Goal: Task Accomplishment & Management: Complete application form

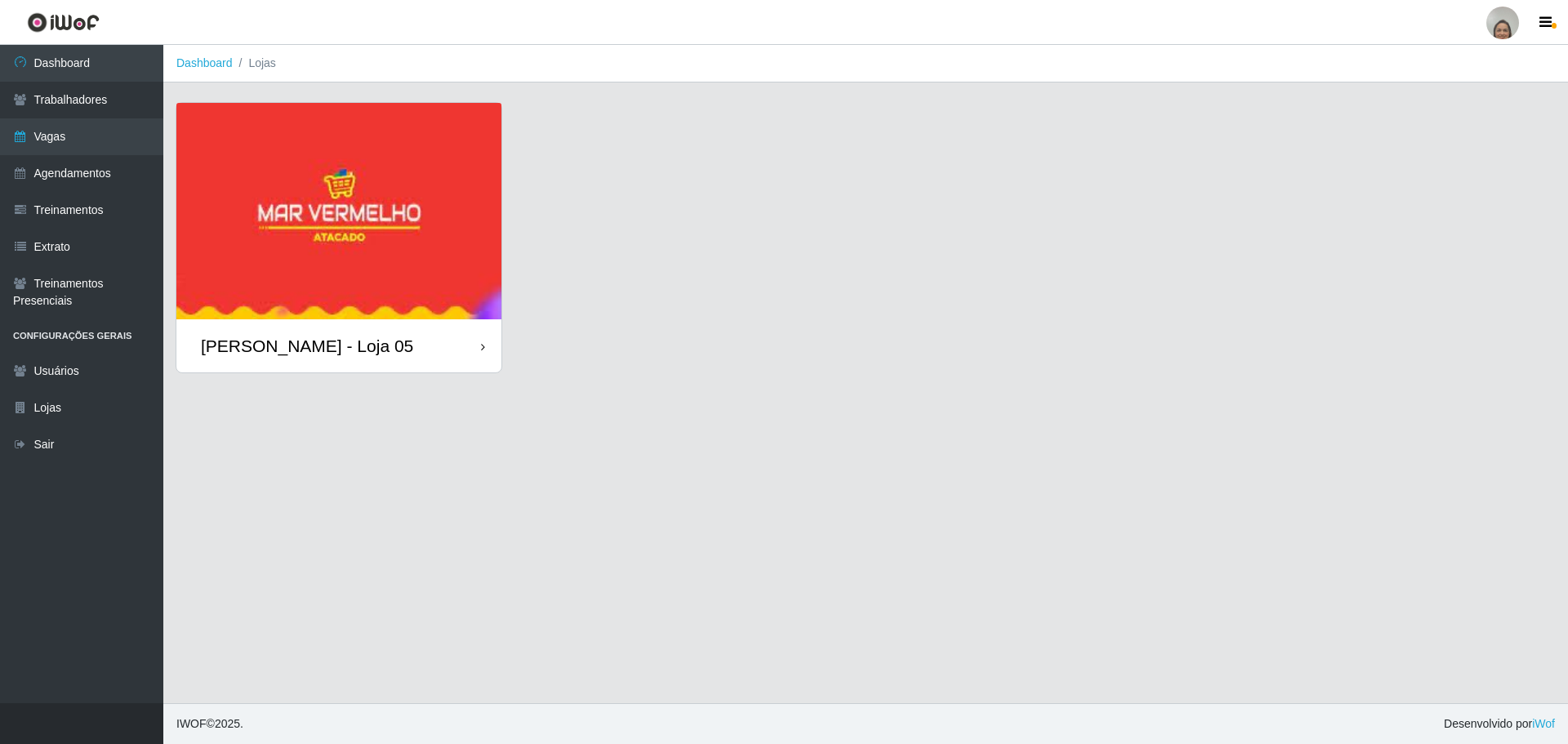
click at [478, 350] on div "[PERSON_NAME] - Loja 05" at bounding box center [338, 345] width 325 height 53
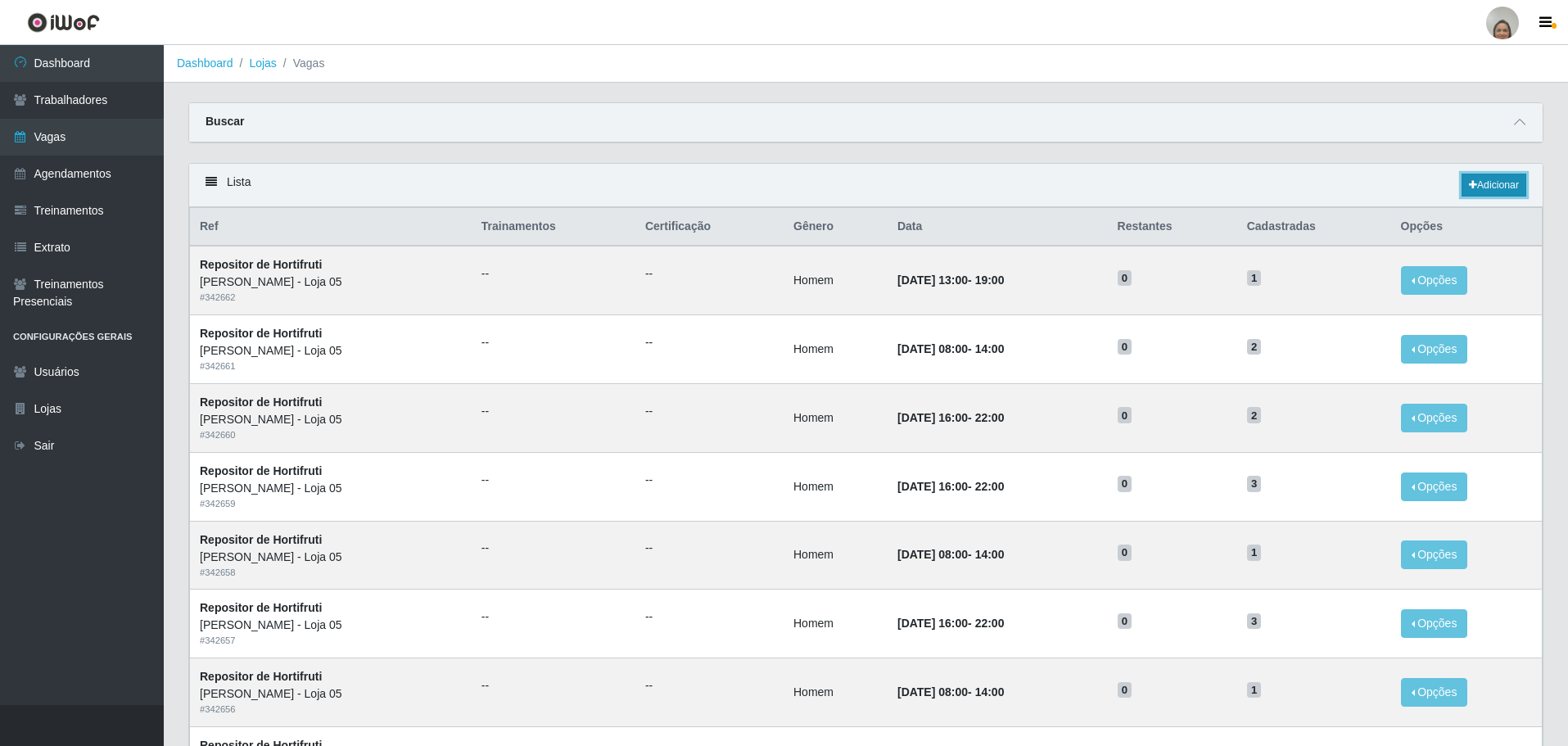
click at [1515, 180] on link "Adicionar" at bounding box center [1494, 184] width 65 height 23
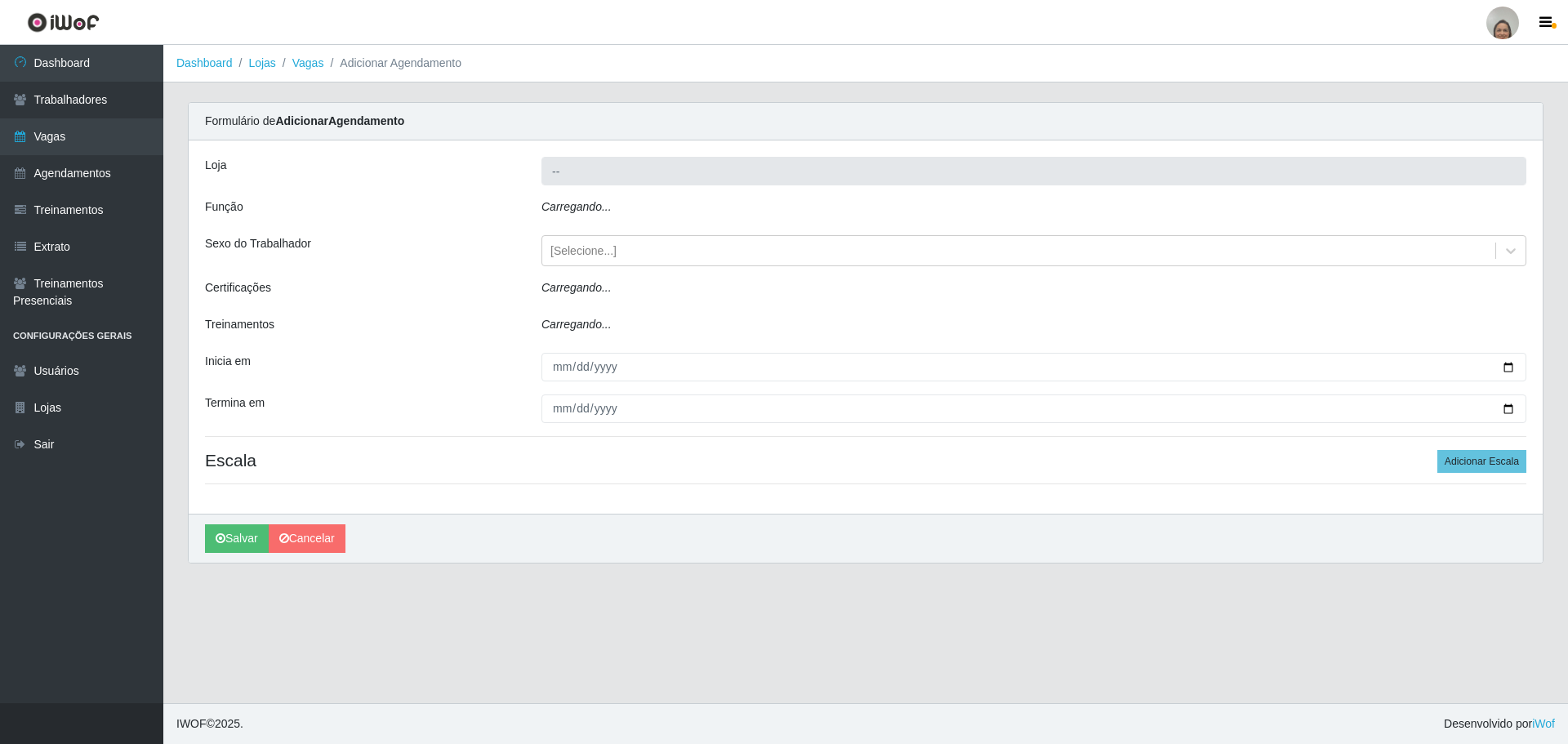
type input "[PERSON_NAME] - Loja 05"
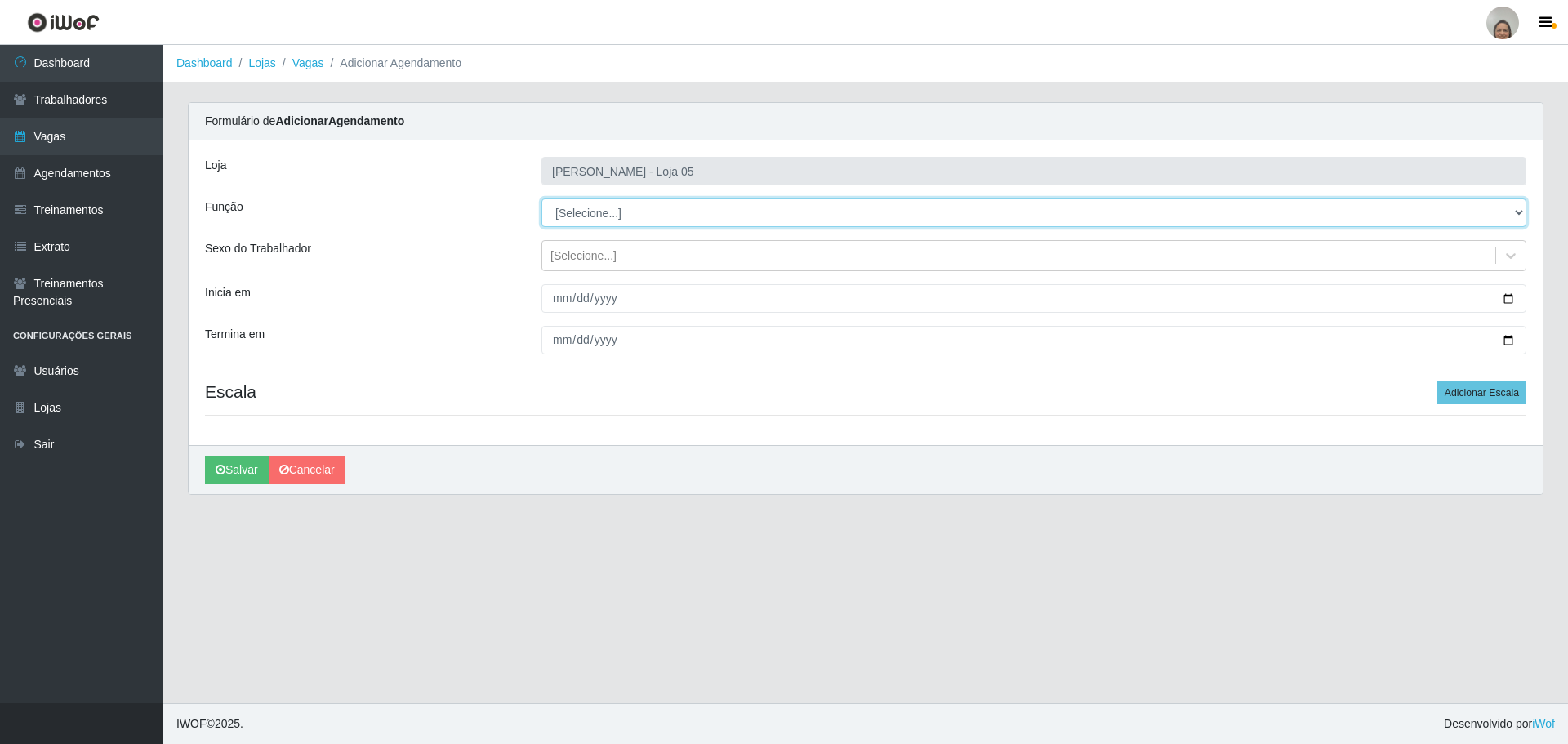
click at [631, 206] on select "[Selecione...] ASG ASG + ASG ++ Auxiliar de Depósito Auxiliar de Depósito + Aux…" at bounding box center [1034, 212] width 985 height 28
select select "22"
click at [542, 198] on select "[Selecione...] ASG ASG + ASG ++ Auxiliar de Depósito Auxiliar de Depósito + Aux…" at bounding box center [1034, 212] width 985 height 28
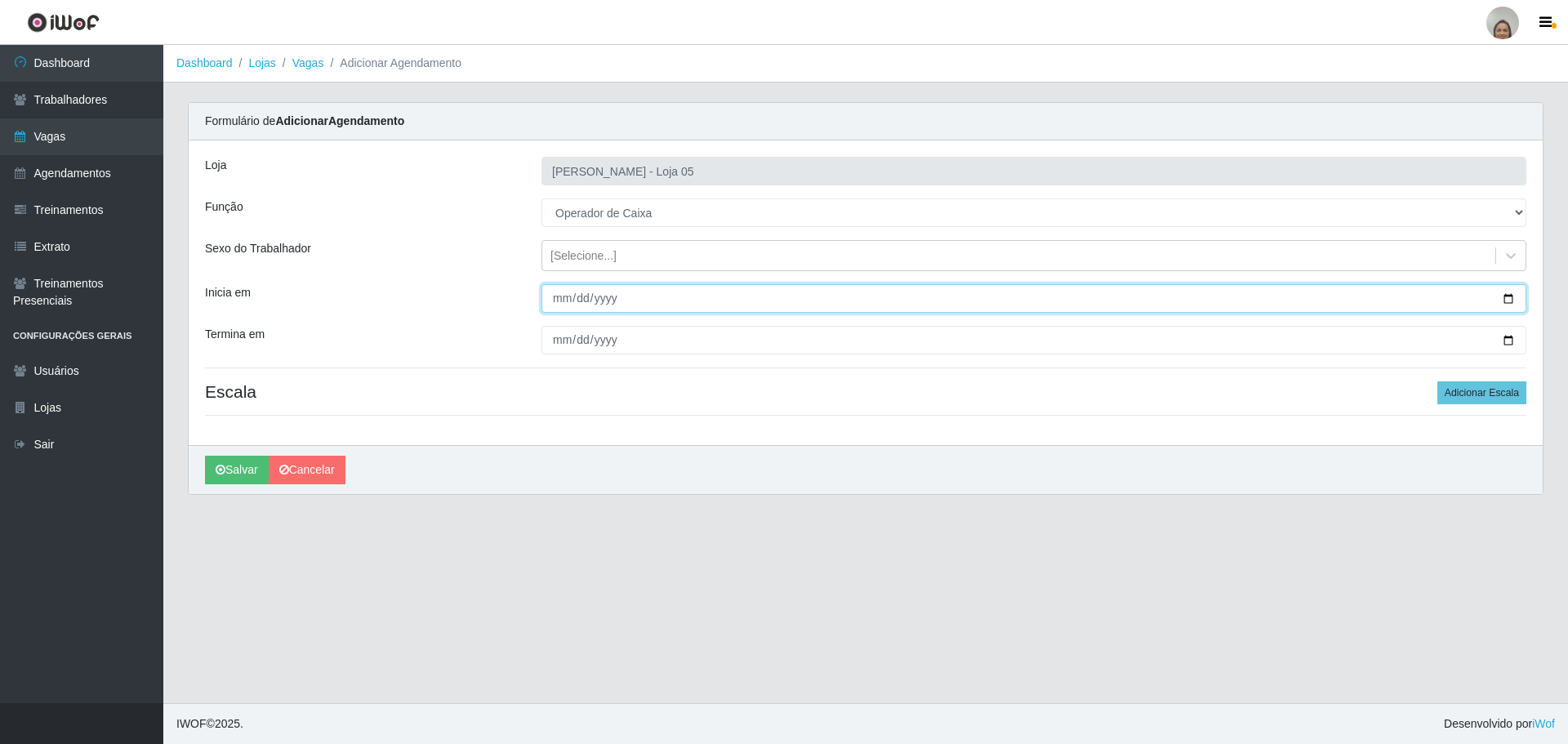
click at [1508, 303] on input "Inicia em" at bounding box center [1034, 298] width 985 height 28
type input "[DATE]"
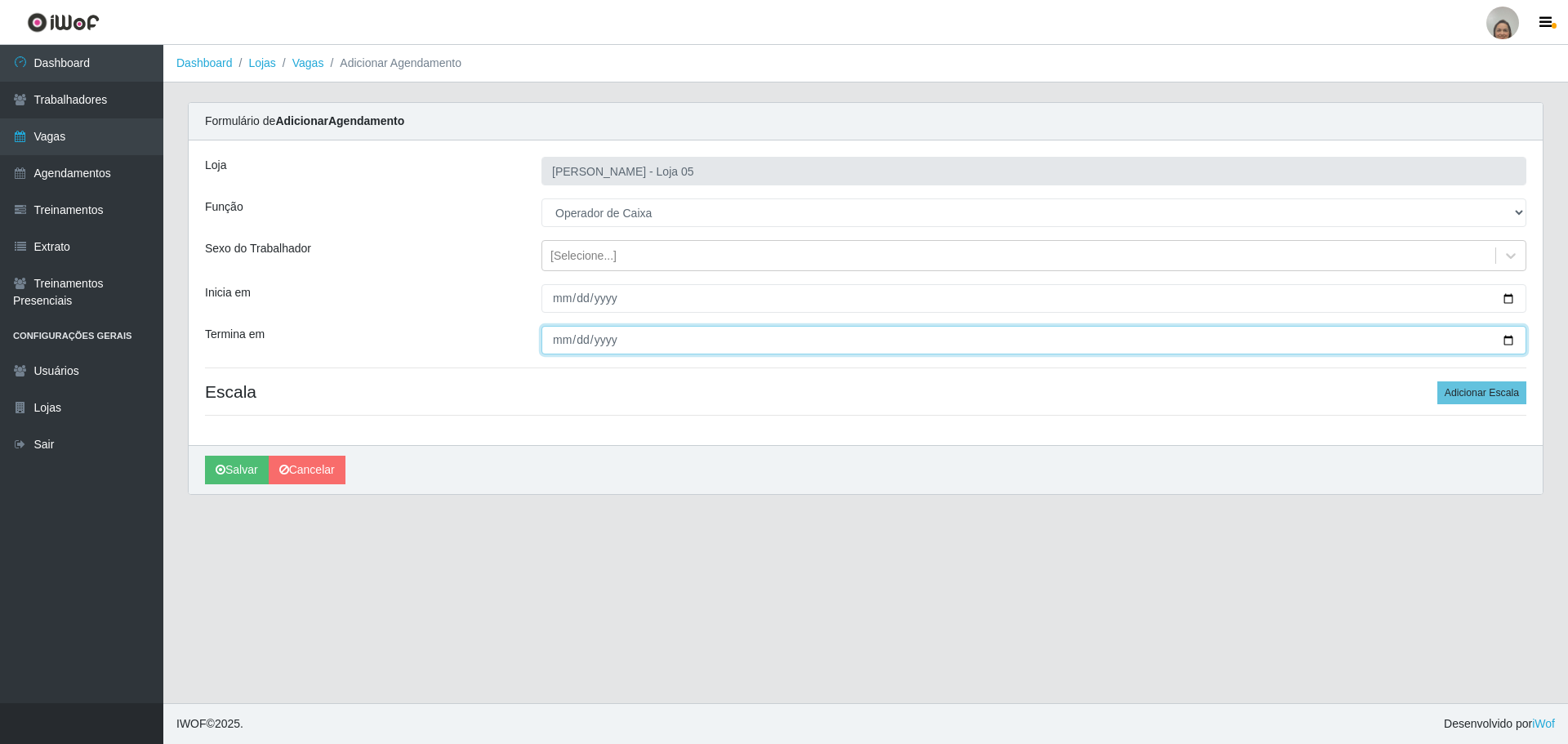
click at [1511, 340] on input "Termina em" at bounding box center [1034, 339] width 985 height 28
type input "[DATE]"
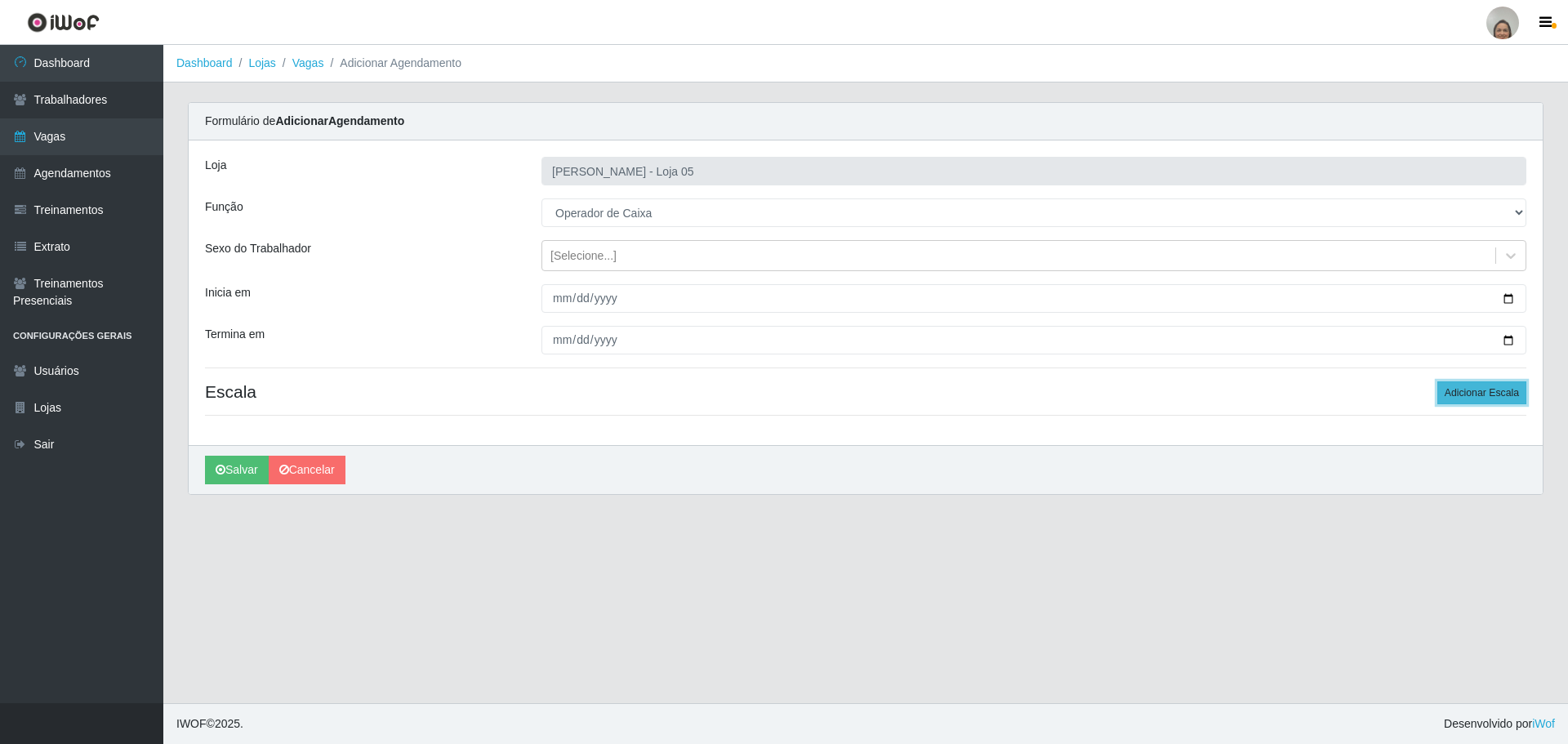
click at [1495, 391] on button "Adicionar Escala" at bounding box center [1482, 392] width 89 height 22
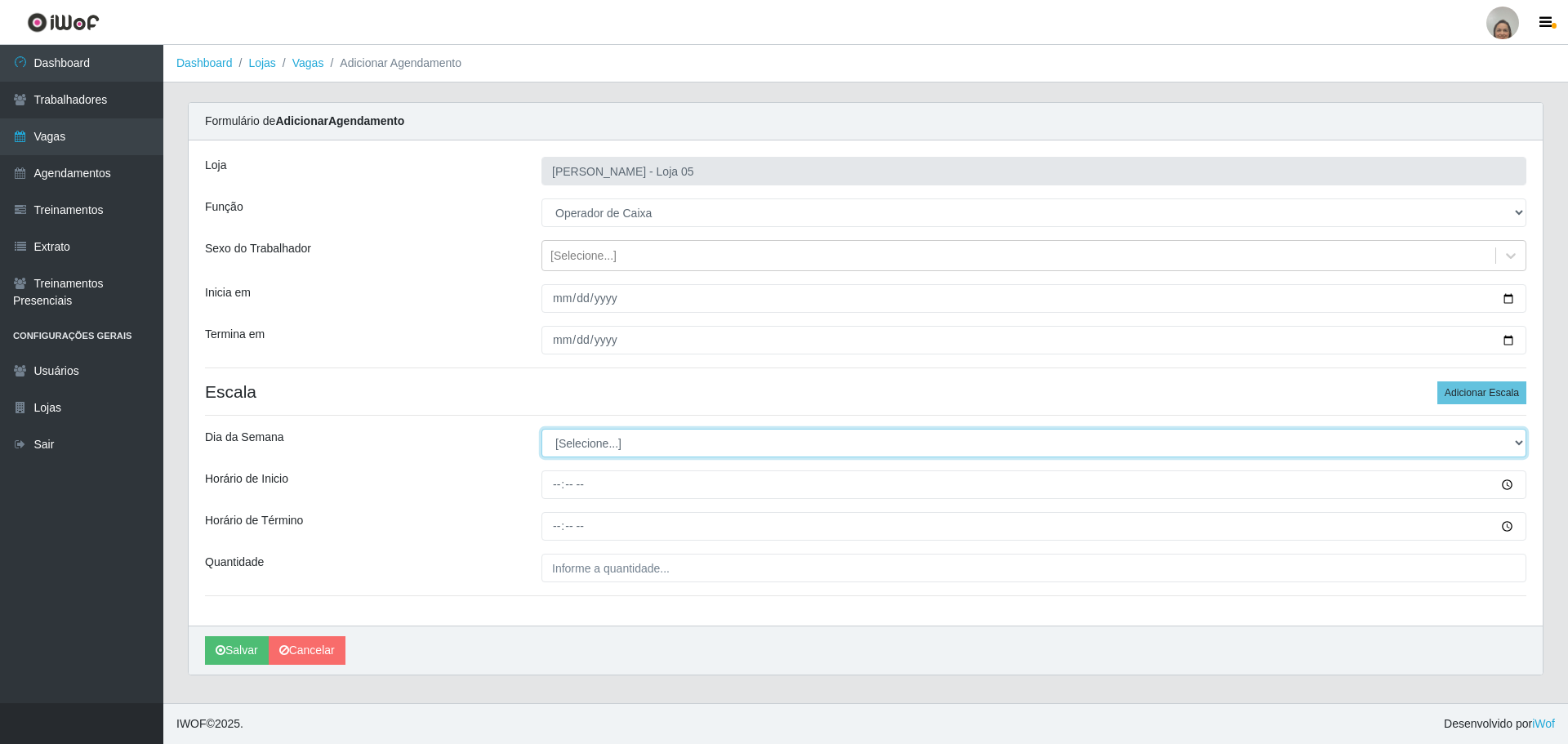
click at [604, 439] on select "[Selecione...] Segunda Terça Quarta Quinta Sexta Sábado Domingo" at bounding box center [1034, 442] width 985 height 28
select select "4"
click at [542, 428] on select "[Selecione...] Segunda Terça Quarta Quinta Sexta Sábado Domingo" at bounding box center [1034, 442] width 985 height 28
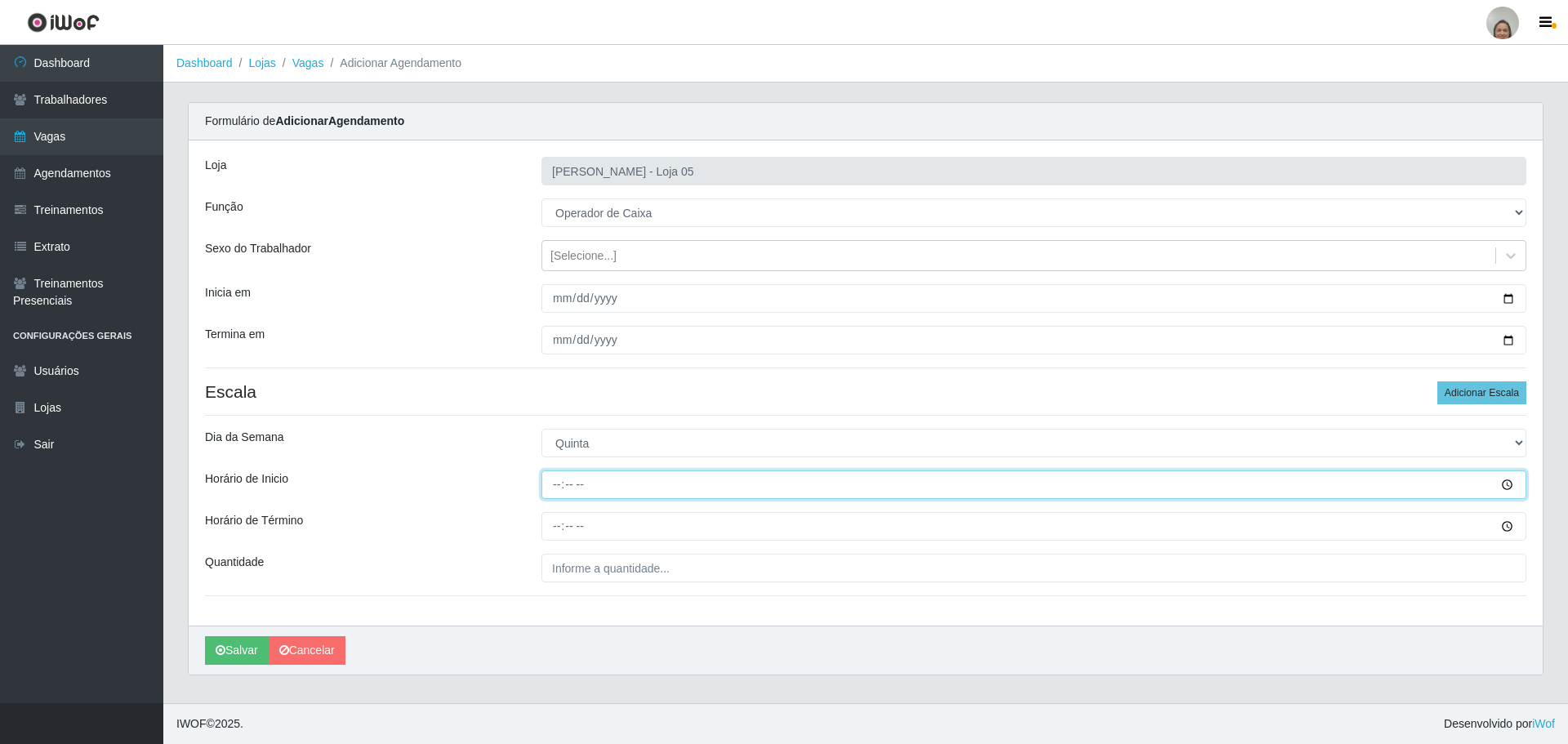
click at [548, 481] on input "Horário de Inicio" at bounding box center [1034, 484] width 985 height 28
type input "16:20"
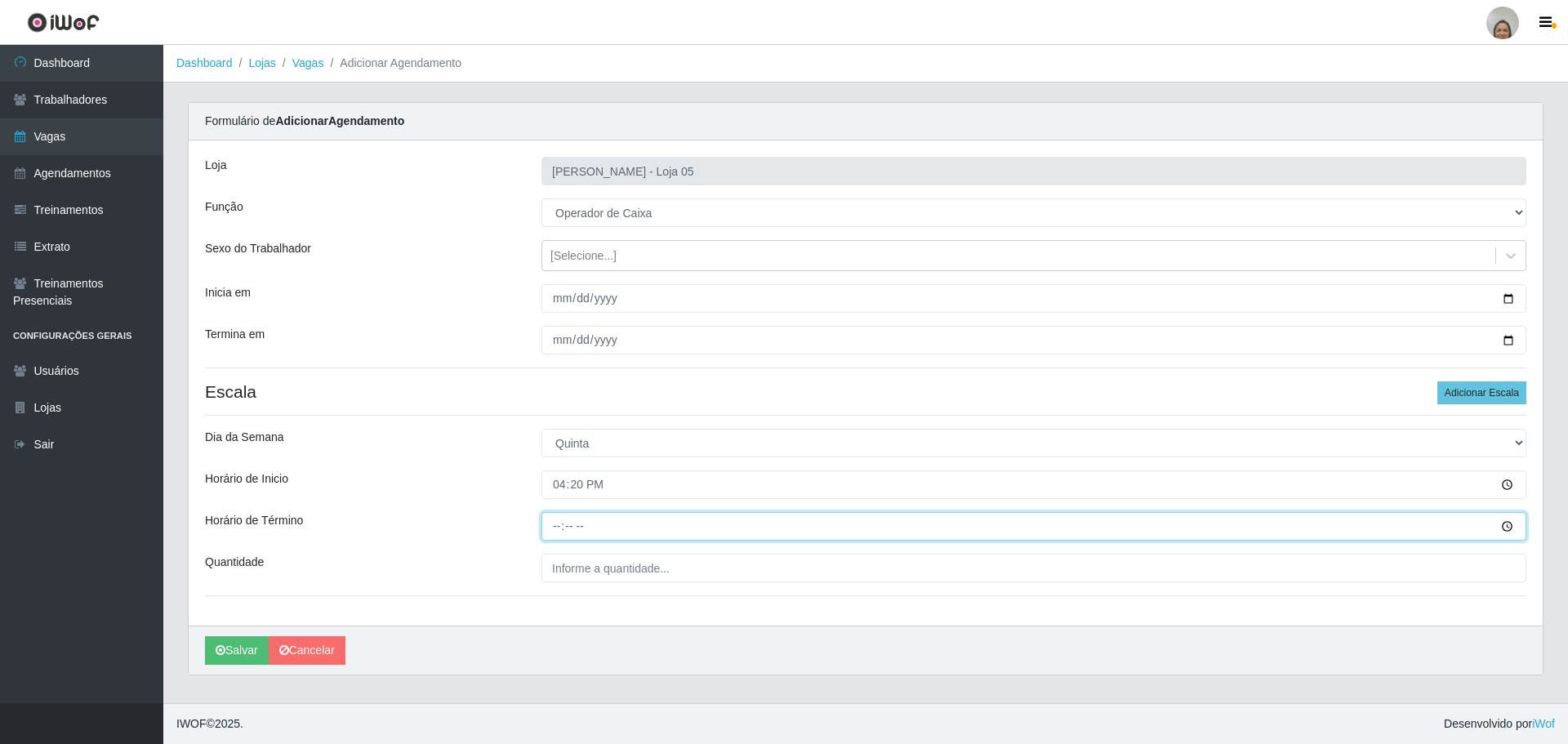
click at [549, 523] on input "Horário de Término" at bounding box center [1034, 526] width 985 height 28
type input "22:20"
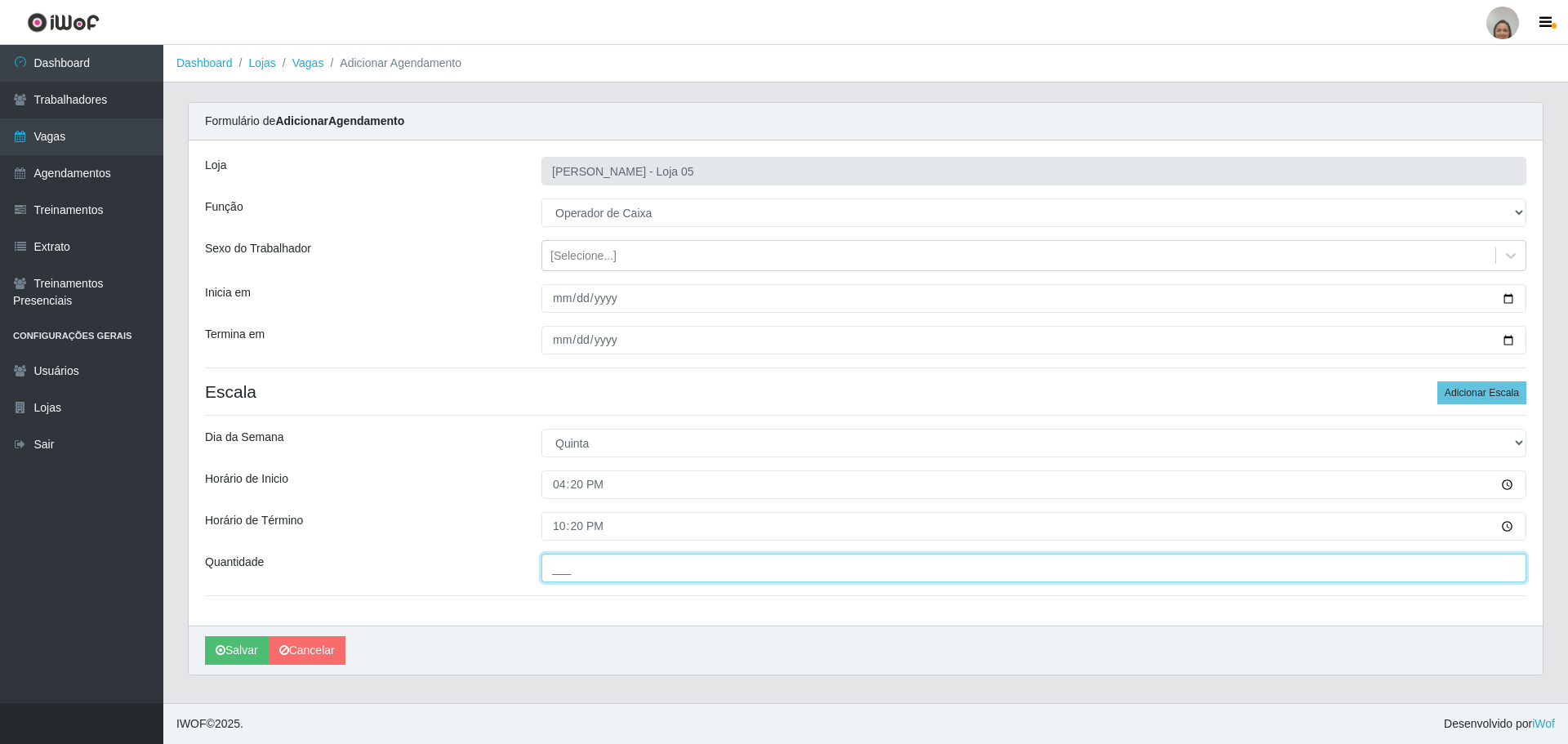
click at [605, 570] on input "___" at bounding box center [1034, 567] width 985 height 28
type input "1__"
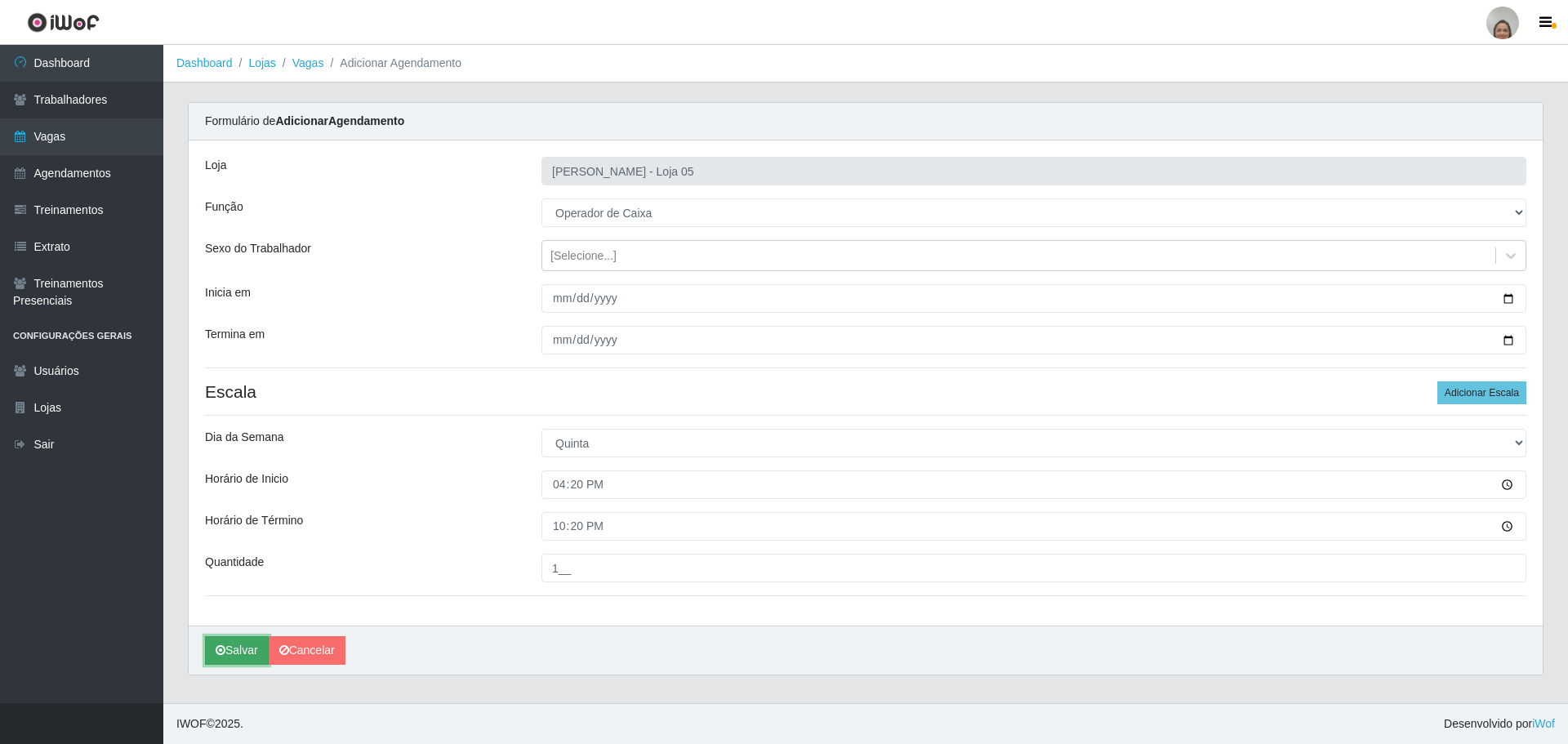
click at [228, 658] on button "Salvar" at bounding box center [237, 649] width 64 height 28
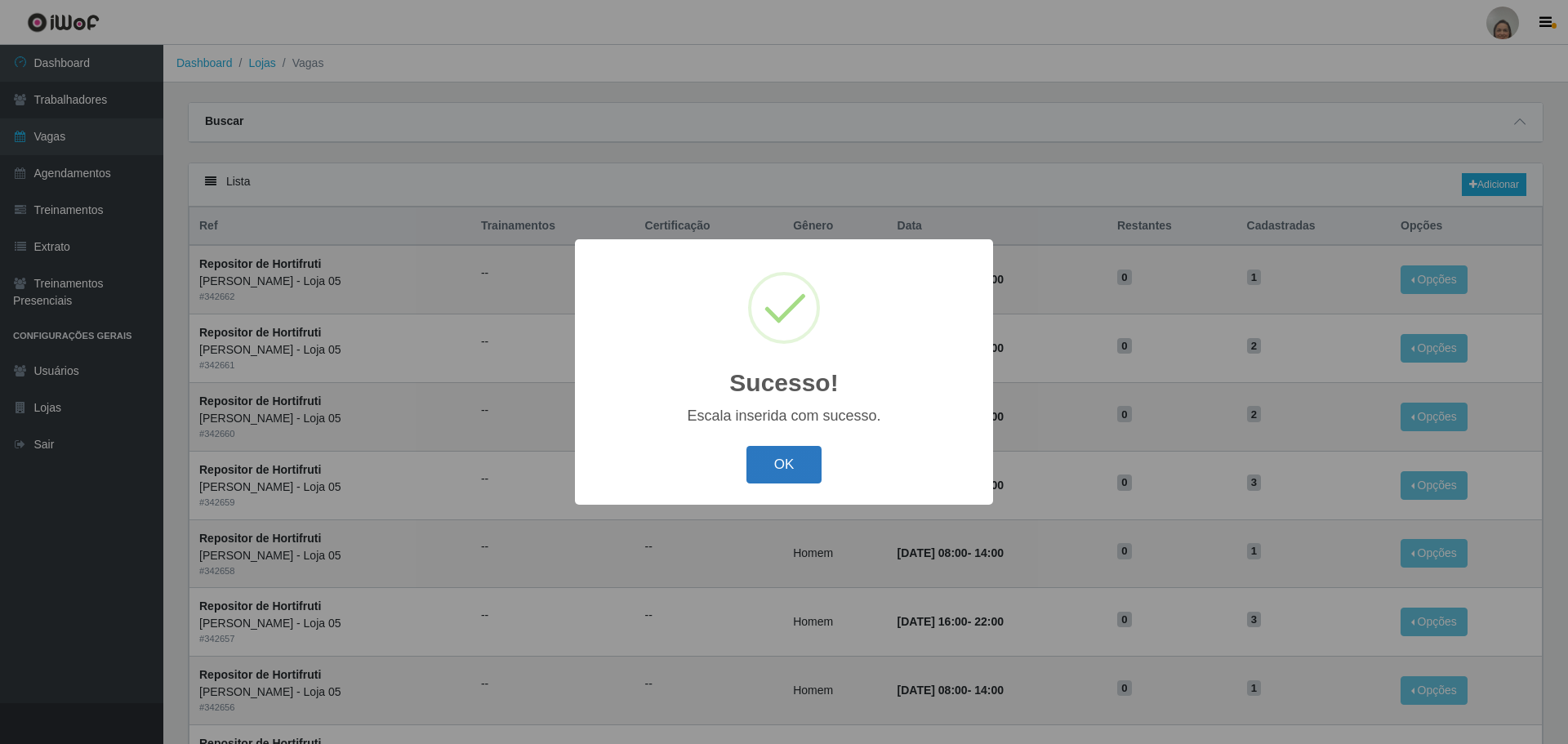
click at [791, 475] on button "OK" at bounding box center [784, 464] width 76 height 38
